Goal: Information Seeking & Learning: Learn about a topic

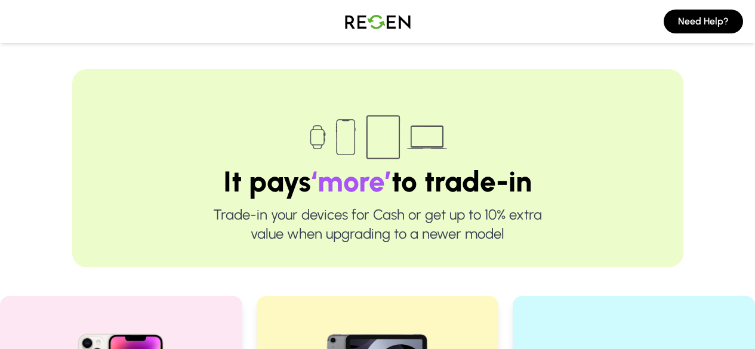
scroll to position [256, 0]
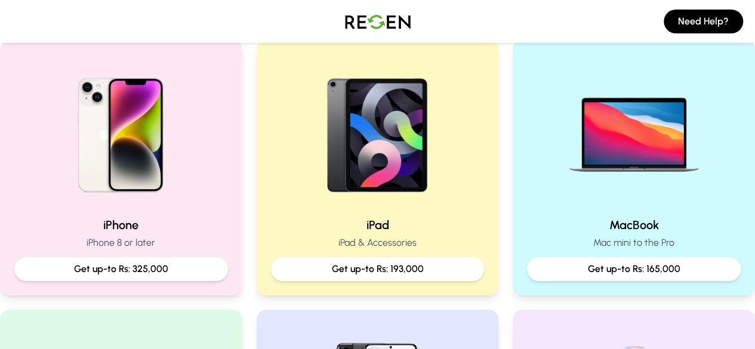
click at [215, 152] on div at bounding box center [121, 130] width 214 height 153
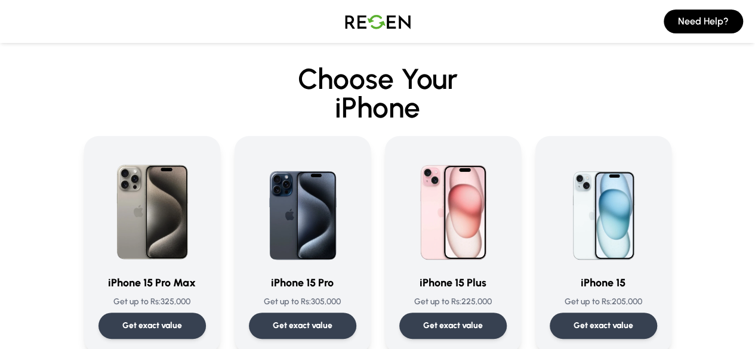
click at [99, 272] on div "iPhone 15 Pro Max Get up to Rs: 325,000 Get exact value" at bounding box center [152, 244] width 107 height 189
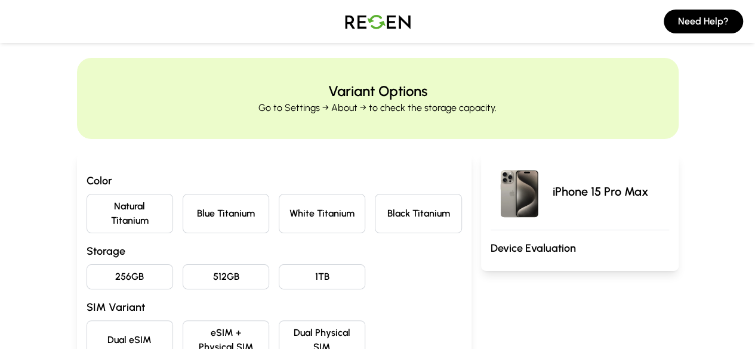
scroll to position [11, 0]
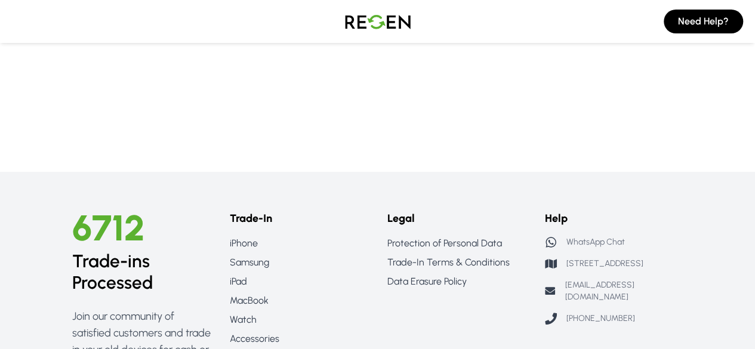
scroll to position [1754, 0]
click at [230, 236] on link "iPhone" at bounding box center [299, 243] width 139 height 14
